Goal: Task Accomplishment & Management: Manage account settings

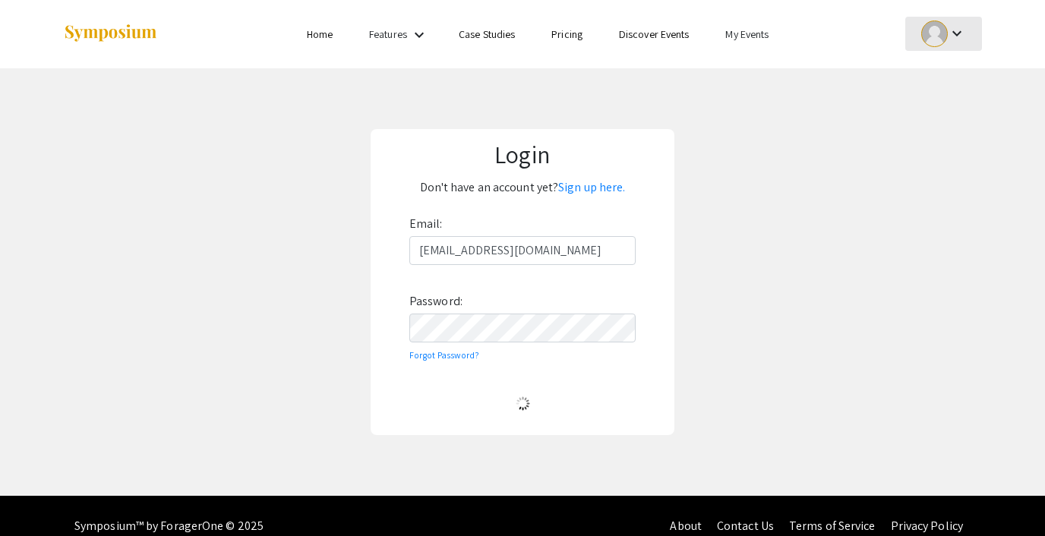
click at [933, 40] on div at bounding box center [935, 34] width 27 height 27
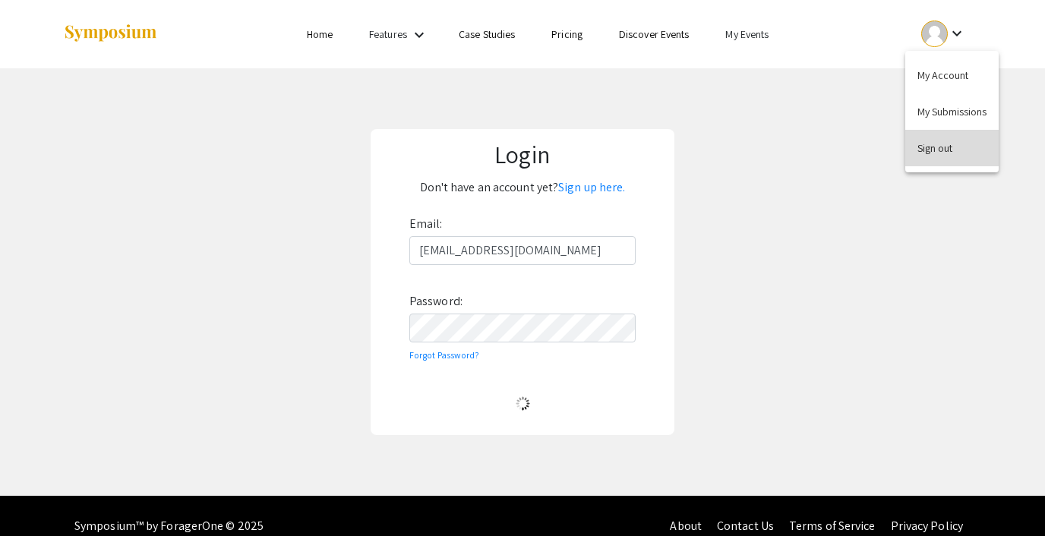
click at [949, 141] on button "Sign out" at bounding box center [952, 148] width 93 height 36
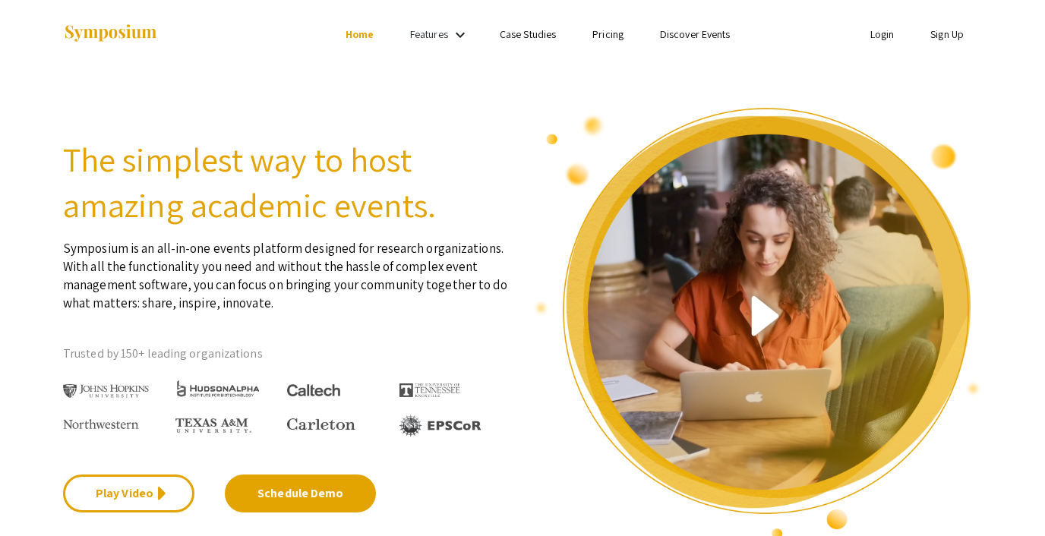
click at [881, 30] on link "Login" at bounding box center [883, 34] width 24 height 14
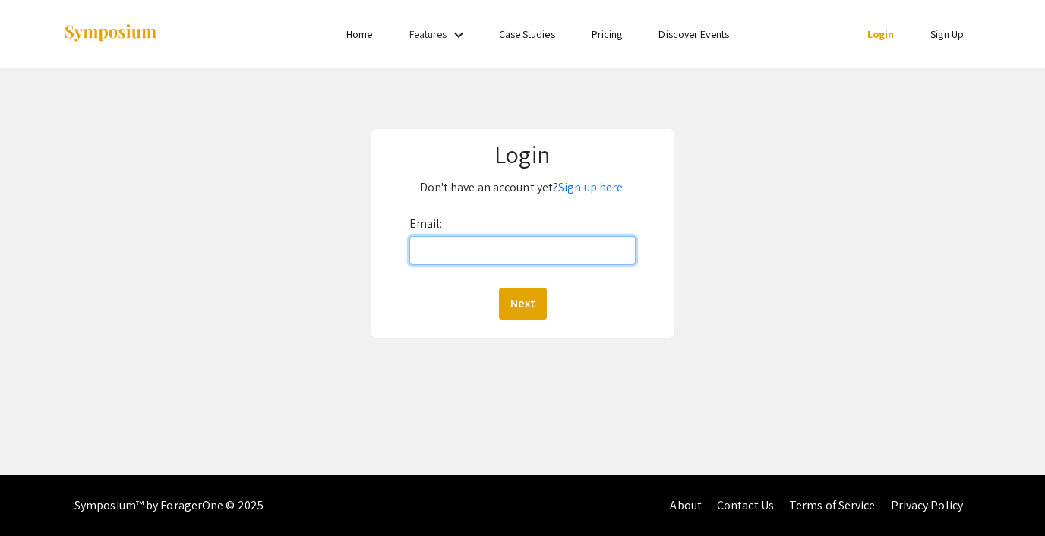
click at [512, 257] on input "Email:" at bounding box center [523, 250] width 226 height 29
type input "[EMAIL_ADDRESS][DOMAIN_NAME]"
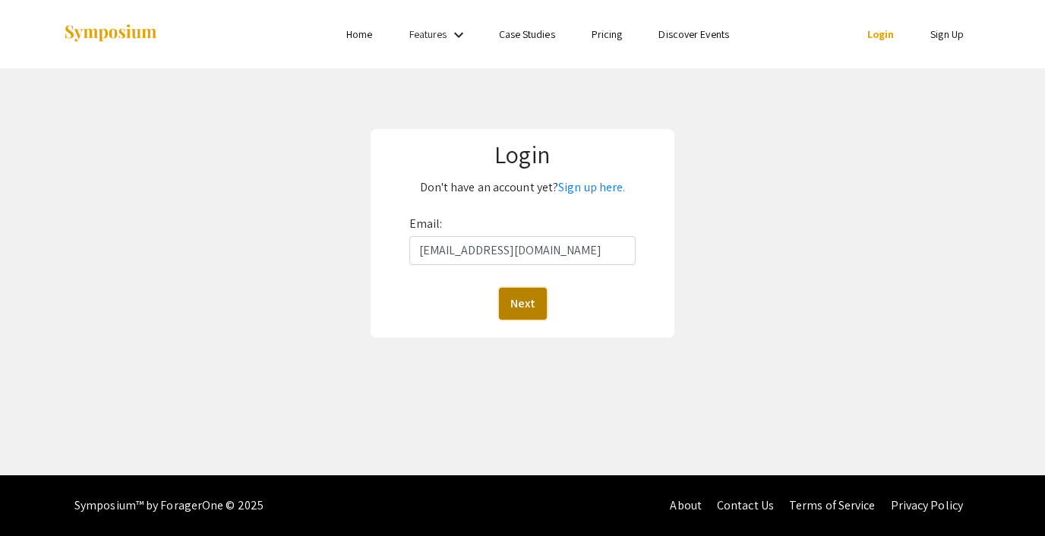
click at [536, 302] on button "Next" at bounding box center [523, 304] width 48 height 32
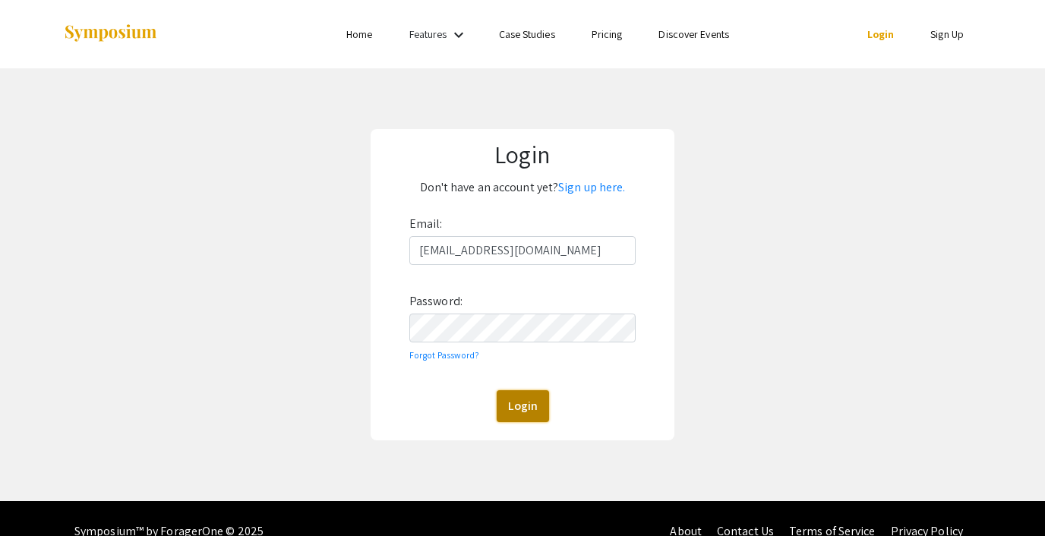
click at [527, 415] on button "Login" at bounding box center [523, 407] width 52 height 32
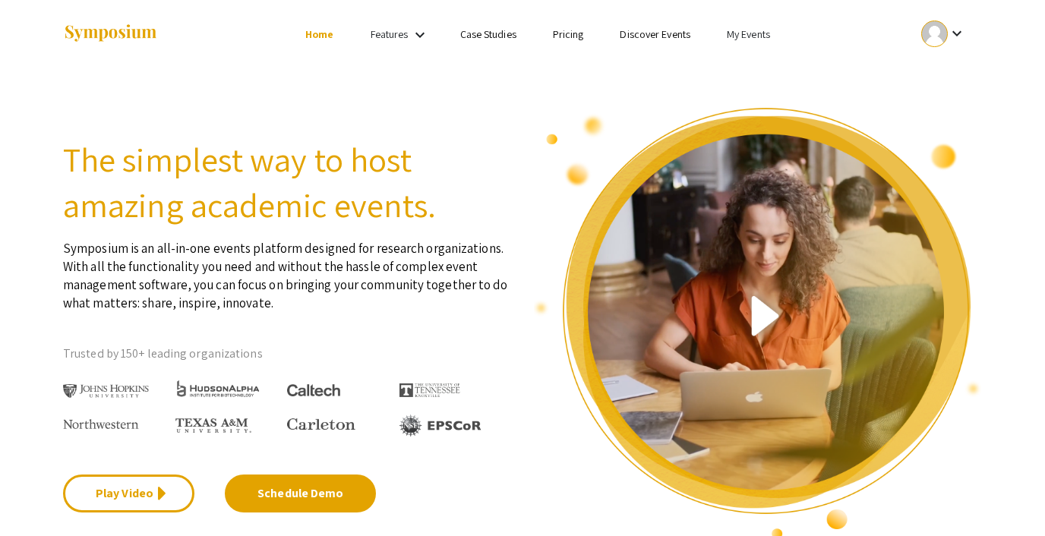
click at [759, 32] on link "My Events" at bounding box center [748, 34] width 43 height 14
click at [741, 64] on button "Events I've organized" at bounding box center [773, 67] width 130 height 36
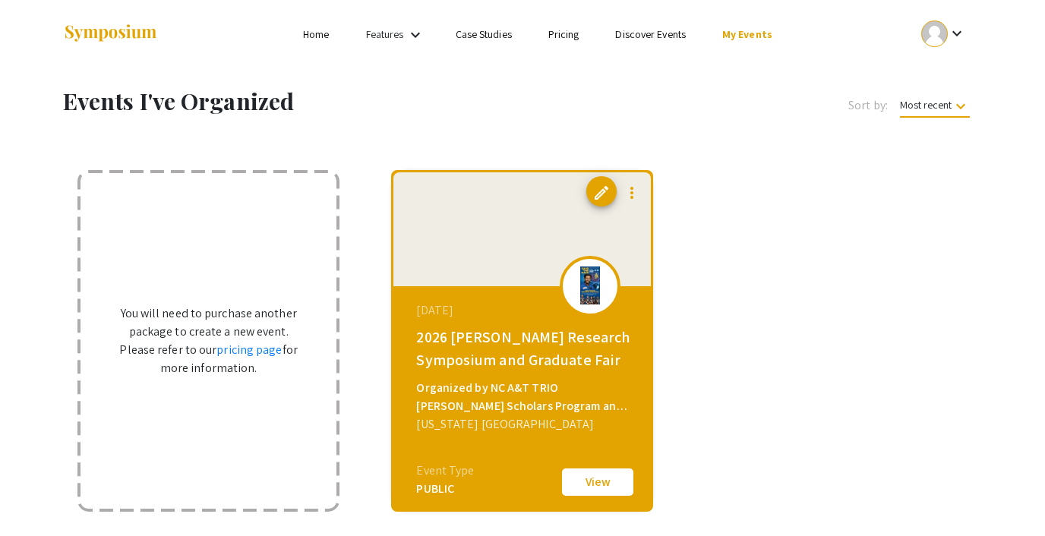
click at [657, 27] on link "Discover Events" at bounding box center [650, 34] width 71 height 14
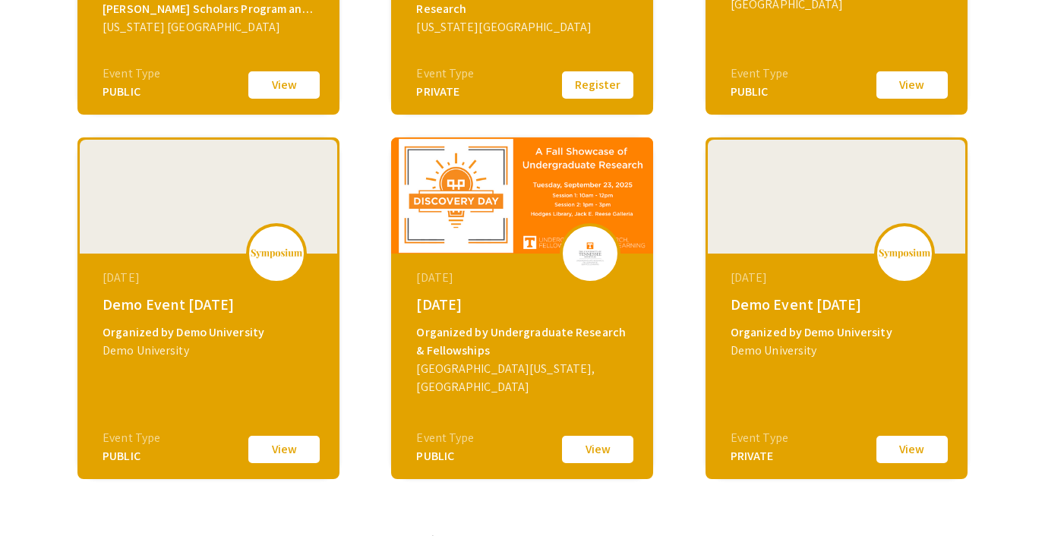
scroll to position [531, 0]
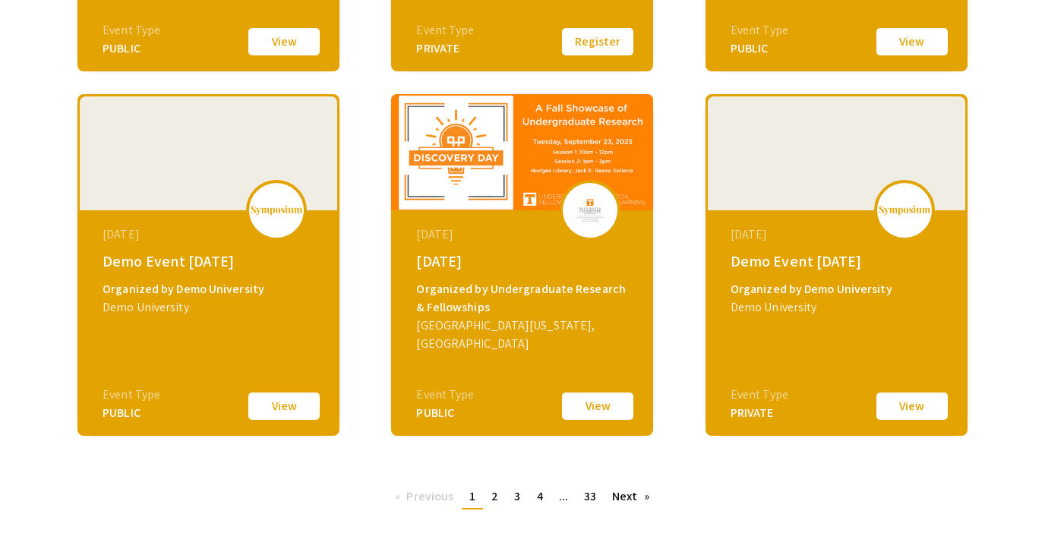
click at [276, 404] on button "View" at bounding box center [284, 407] width 76 height 32
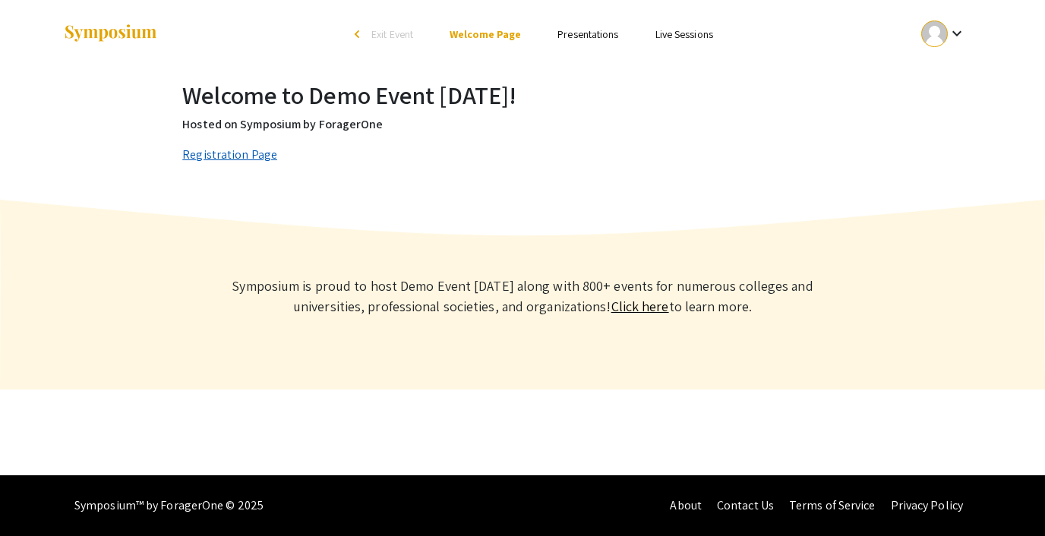
click at [253, 152] on link "Registration Page" at bounding box center [229, 155] width 95 height 16
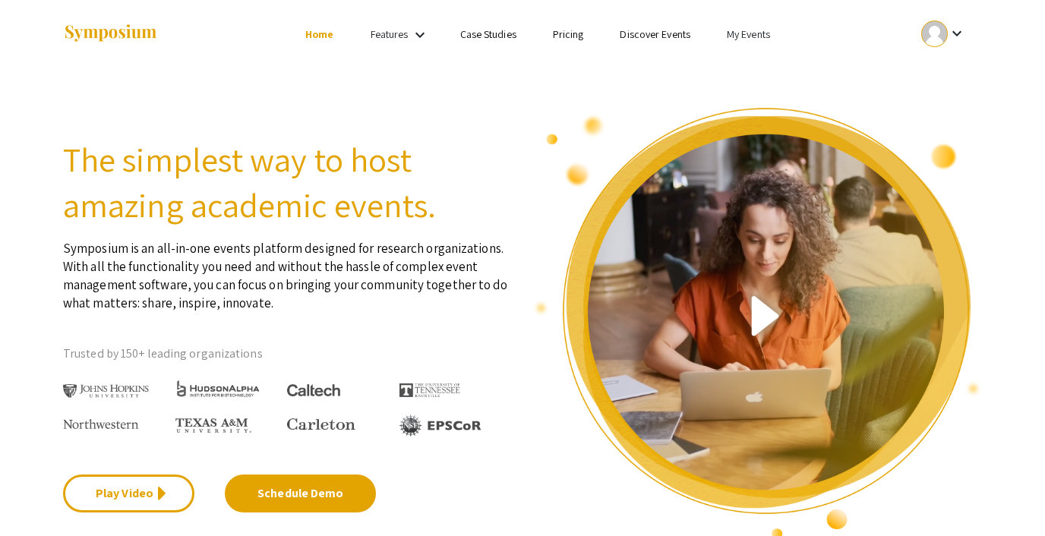
click at [935, 33] on div at bounding box center [935, 34] width 27 height 27
click at [926, 136] on button "Sign out" at bounding box center [952, 148] width 93 height 36
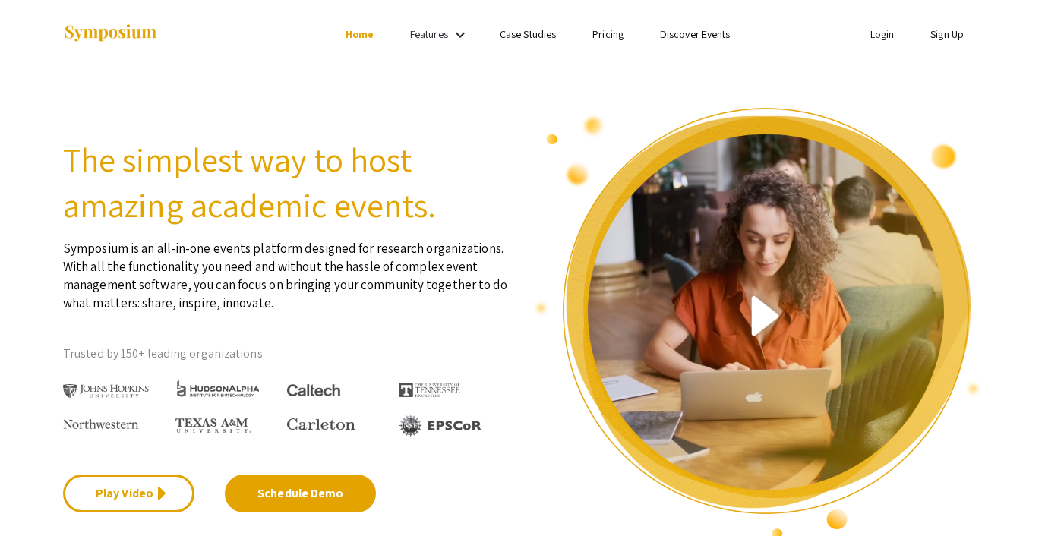
click at [878, 37] on link "Login" at bounding box center [883, 34] width 24 height 14
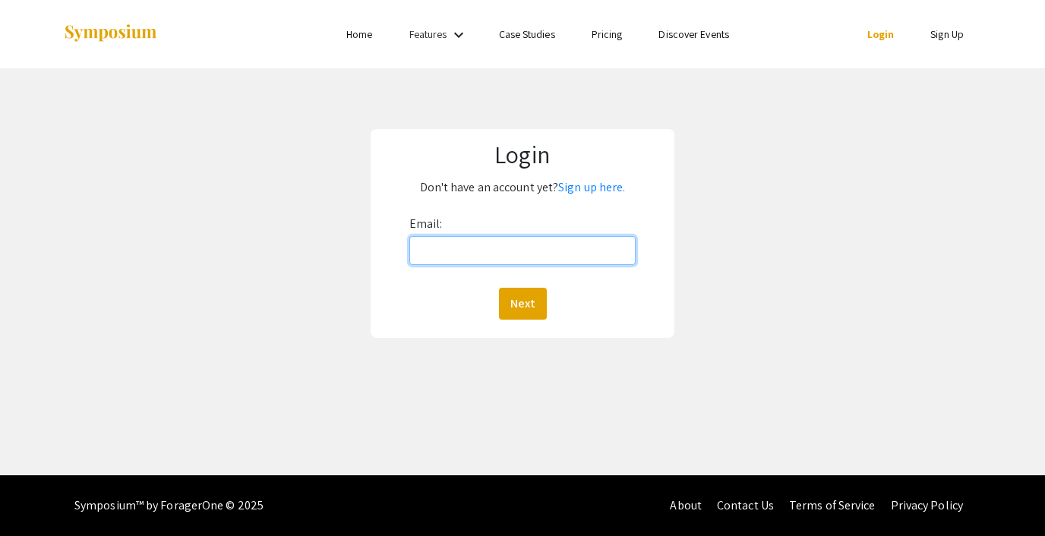
click at [490, 257] on input "Email:" at bounding box center [523, 250] width 226 height 29
type input "[EMAIL_ADDRESS][DOMAIN_NAME]"
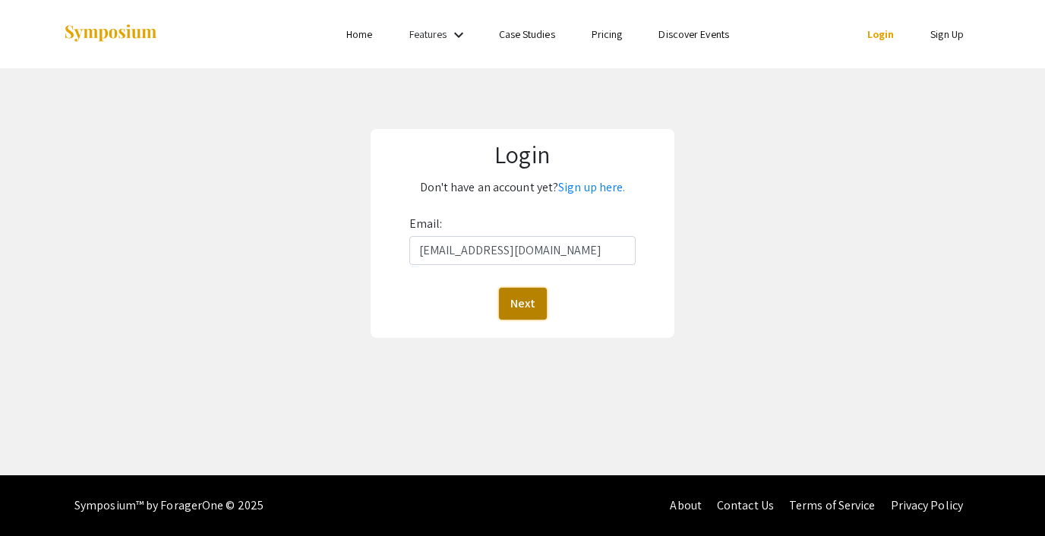
click at [527, 298] on button "Next" at bounding box center [523, 304] width 48 height 32
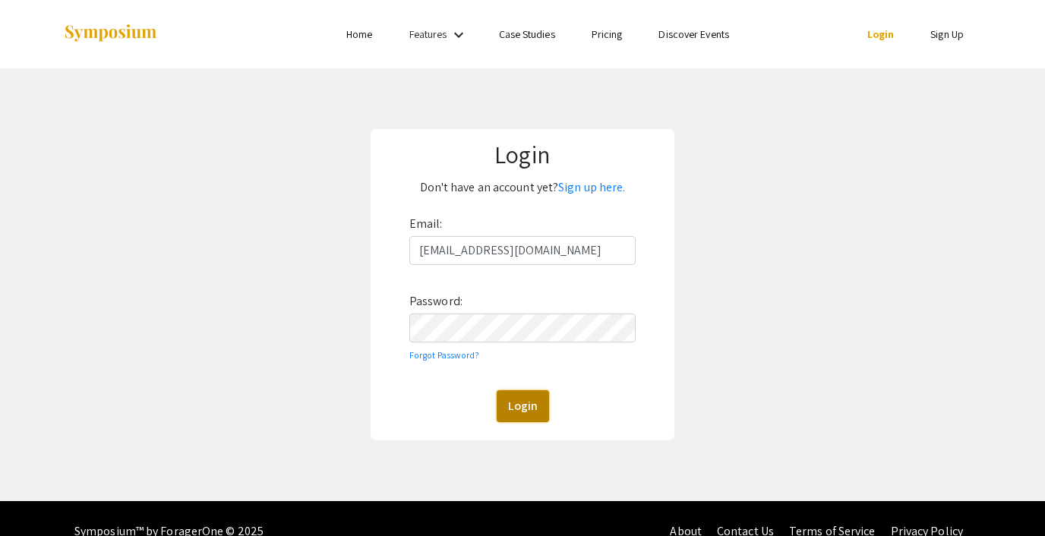
click at [524, 400] on button "Login" at bounding box center [523, 407] width 52 height 32
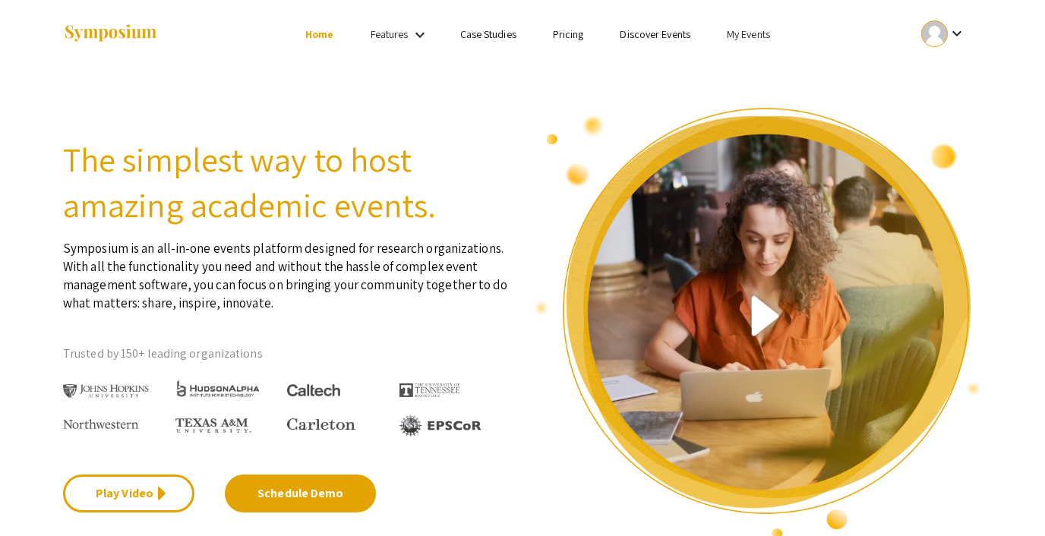
click at [736, 41] on li "My Events" at bounding box center [749, 34] width 80 height 18
click at [751, 66] on button "Events I've organized" at bounding box center [773, 67] width 130 height 36
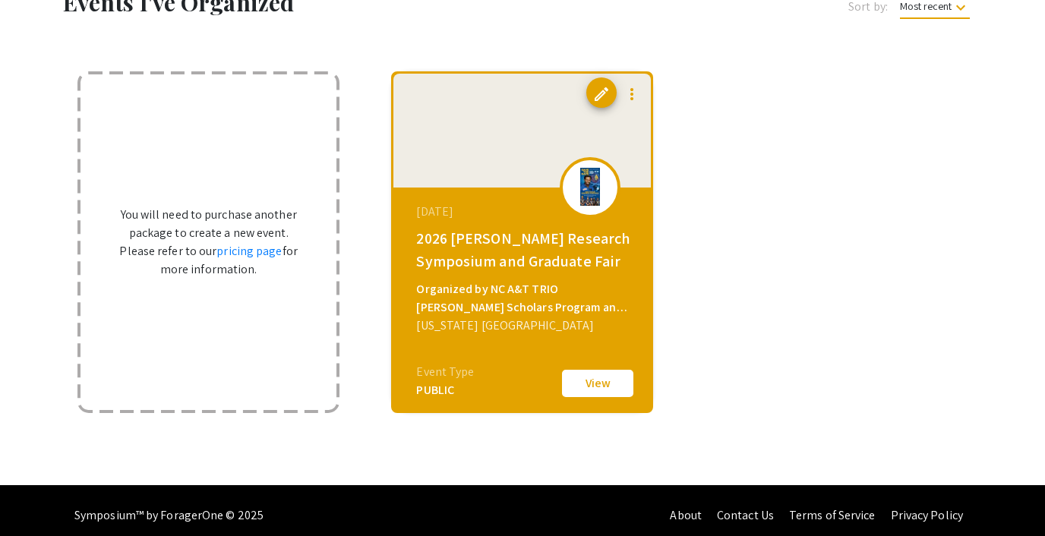
scroll to position [109, 0]
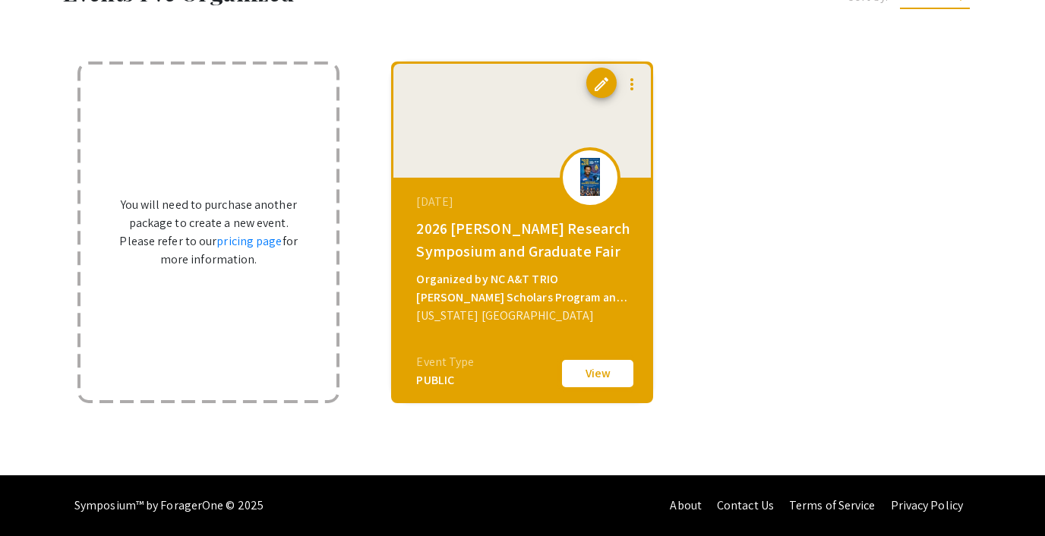
click at [590, 376] on button "View" at bounding box center [598, 374] width 76 height 32
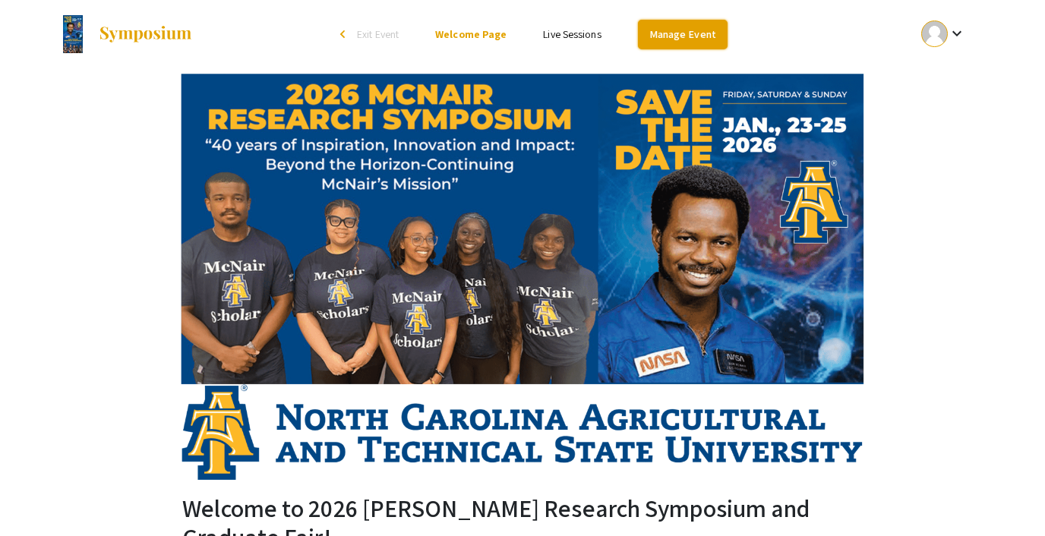
click at [671, 35] on link "Manage Event" at bounding box center [683, 35] width 90 height 30
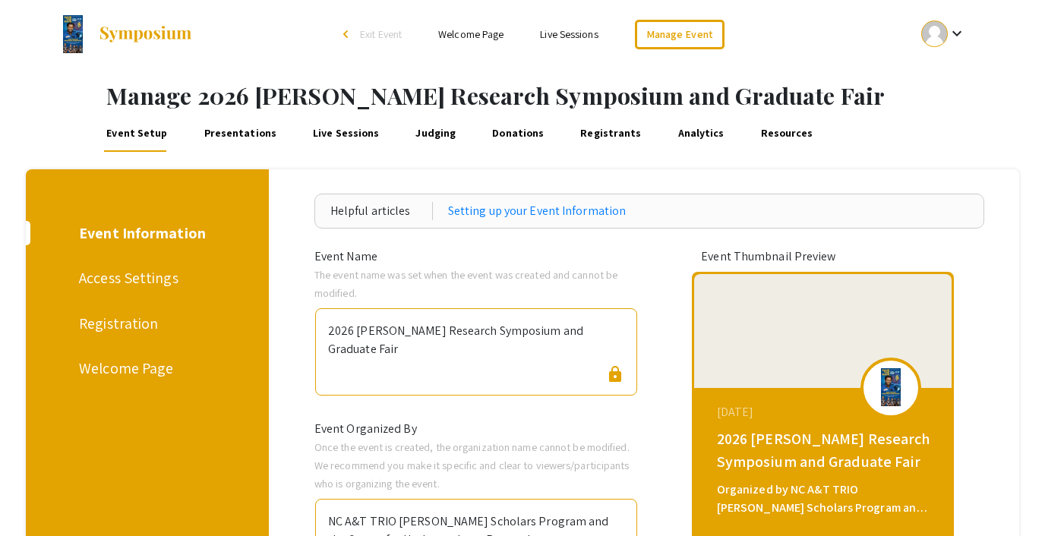
click at [116, 321] on div "Registration" at bounding box center [144, 323] width 131 height 23
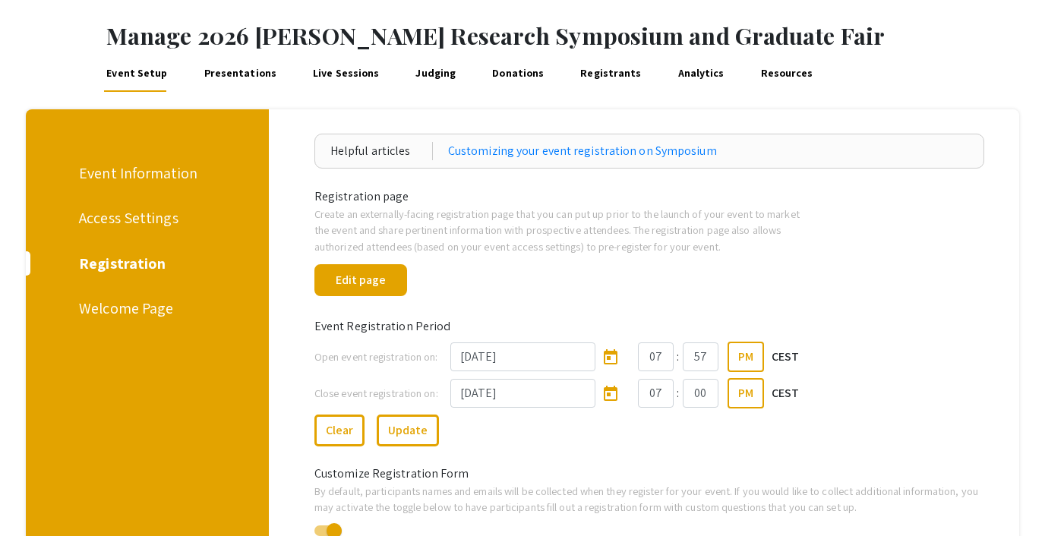
scroll to position [59, 0]
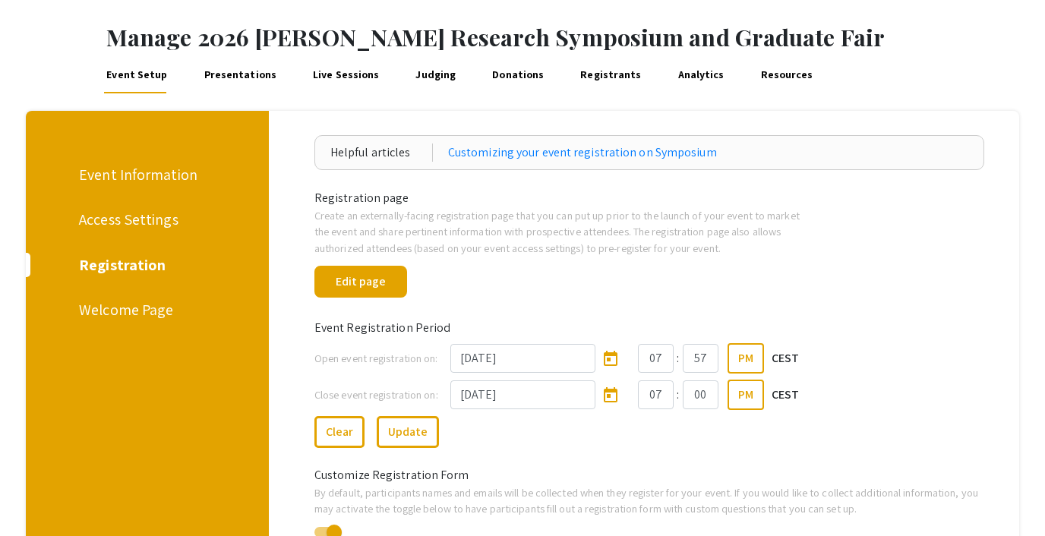
click at [112, 213] on div "Access Settings" at bounding box center [144, 219] width 131 height 23
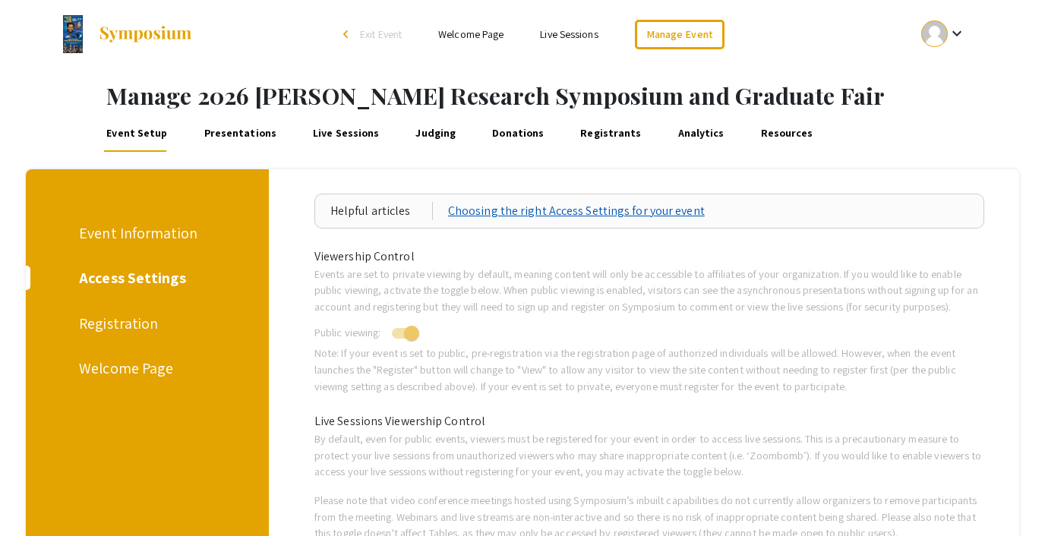
click at [608, 207] on link "Choosing the right Access Settings for your event" at bounding box center [576, 211] width 257 height 18
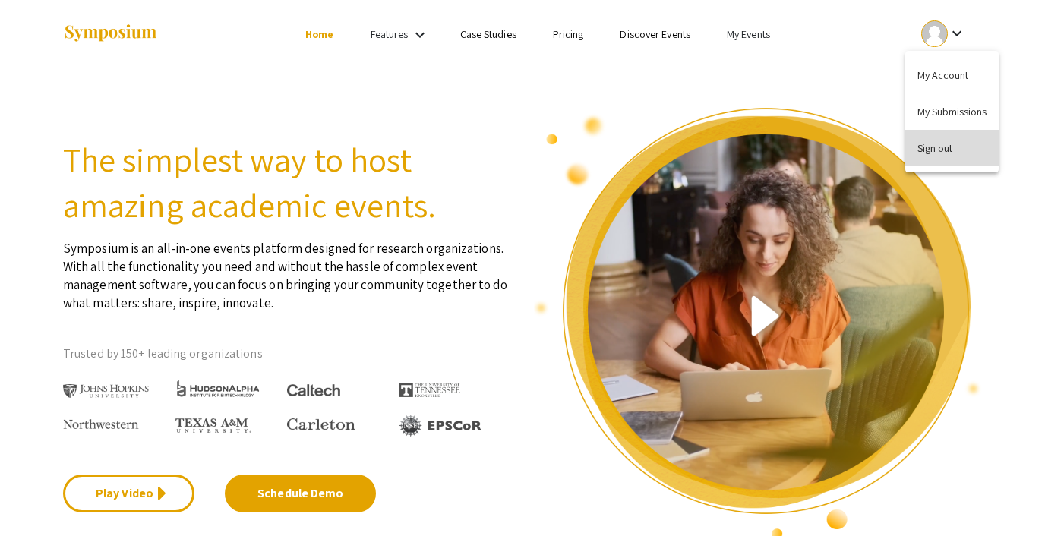
click at [939, 144] on button "Sign out" at bounding box center [952, 148] width 93 height 36
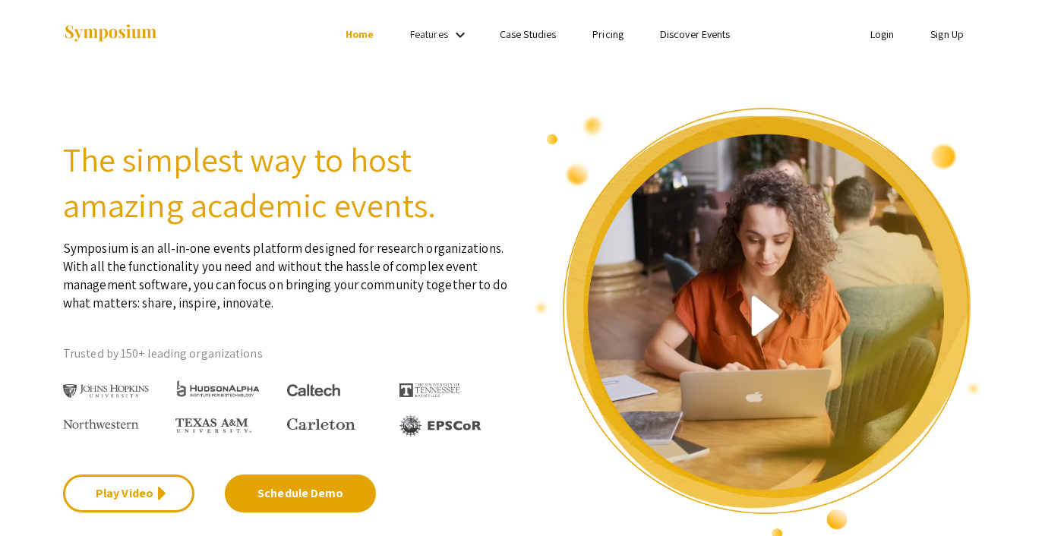
click at [878, 35] on link "Login" at bounding box center [883, 34] width 24 height 14
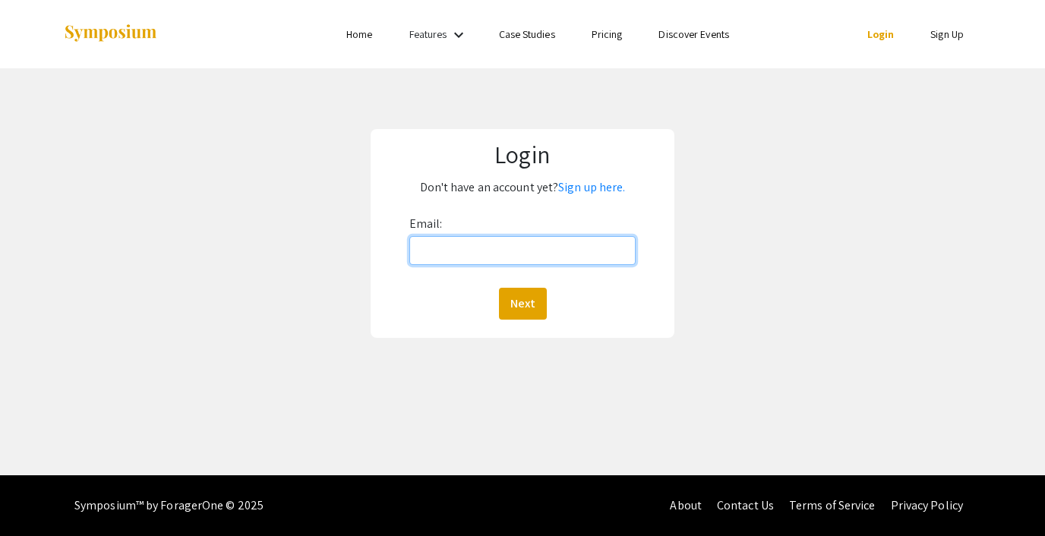
click at [484, 248] on input "Email:" at bounding box center [523, 250] width 226 height 29
click at [533, 236] on input "steph@foragerone.com" at bounding box center [523, 250] width 226 height 29
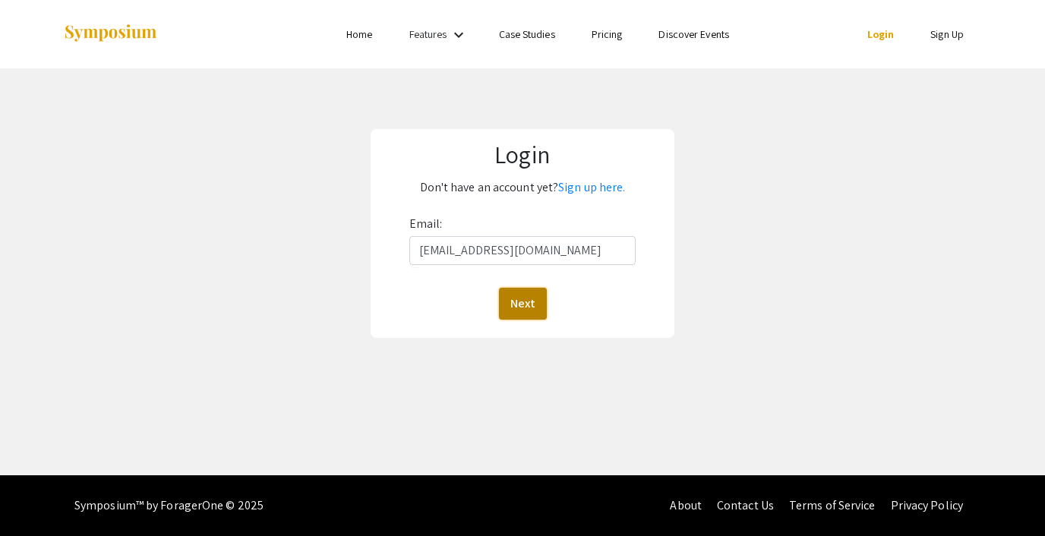
click at [520, 316] on button "Next" at bounding box center [523, 304] width 48 height 32
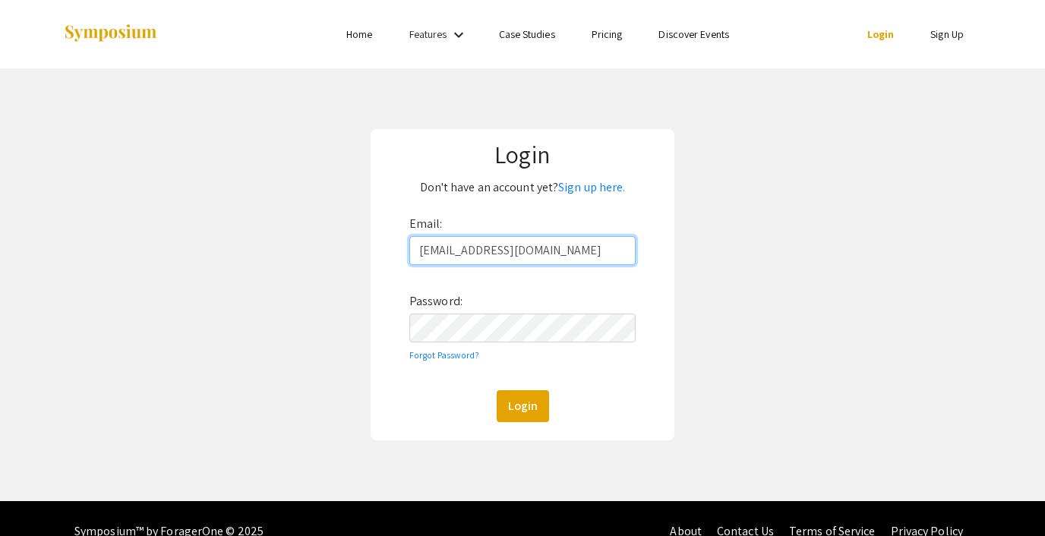
click at [512, 251] on input "[EMAIL_ADDRESS][DOMAIN_NAME]" at bounding box center [523, 250] width 226 height 29
type input "lutzsteph@gmail.com"
click at [525, 408] on button "Login" at bounding box center [523, 407] width 52 height 32
